Goal: Task Accomplishment & Management: Use online tool/utility

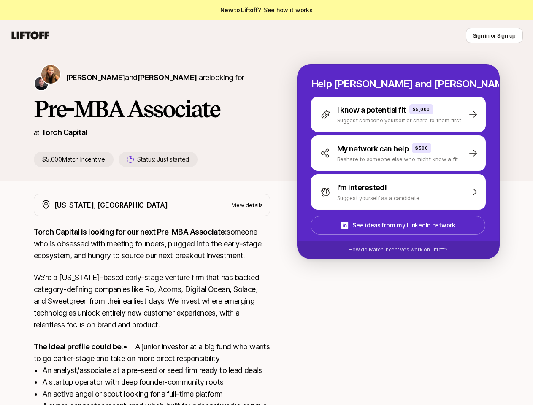
click at [30, 35] on icon at bounding box center [30, 36] width 40 height 12
click at [494, 35] on button "Sign in or Sign up" at bounding box center [493, 35] width 57 height 15
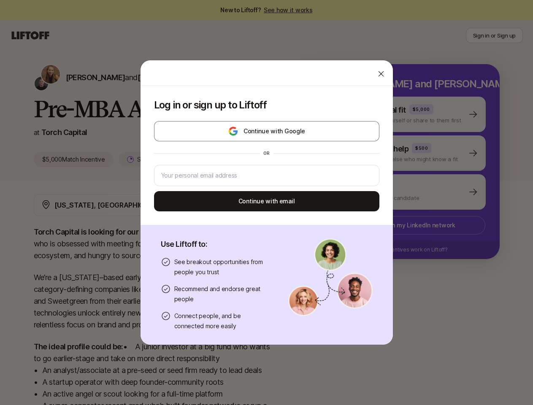
click at [76, 77] on div "Log in or sign up to Liftoff Continue with Google or Continue with email Use Li…" at bounding box center [266, 202] width 533 height 285
click at [146, 77] on div at bounding box center [266, 72] width 252 height 25
click at [149, 159] on div "Log in or sign up to Liftoff Continue with Google or Continue with email" at bounding box center [266, 155] width 252 height 139
click at [408, 114] on div "Log in or sign up to Liftoff Continue with Google or Continue with email Use Li…" at bounding box center [266, 202] width 533 height 285
click at [408, 153] on div "Log in or sign up to Liftoff Continue with Google or Continue with email Use Li…" at bounding box center [266, 202] width 533 height 285
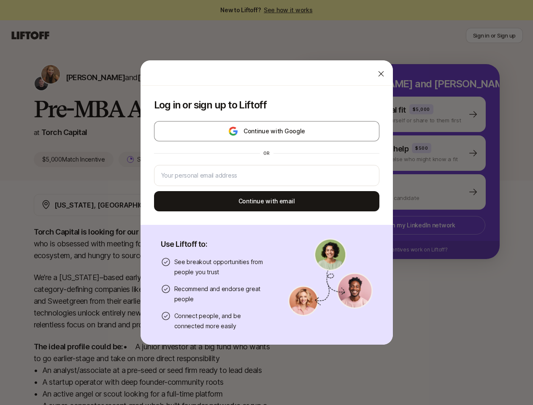
click at [408, 192] on div "Log in or sign up to Liftoff Continue with Google or Continue with email Use Li…" at bounding box center [266, 202] width 533 height 285
click at [408, 225] on div "Log in or sign up to Liftoff Continue with Google or Continue with email Use Li…" at bounding box center [266, 202] width 533 height 285
click at [408, 250] on div "Log in or sign up to Liftoff Continue with Google or Continue with email Use Li…" at bounding box center [266, 202] width 533 height 285
